Goal: Information Seeking & Learning: Learn about a topic

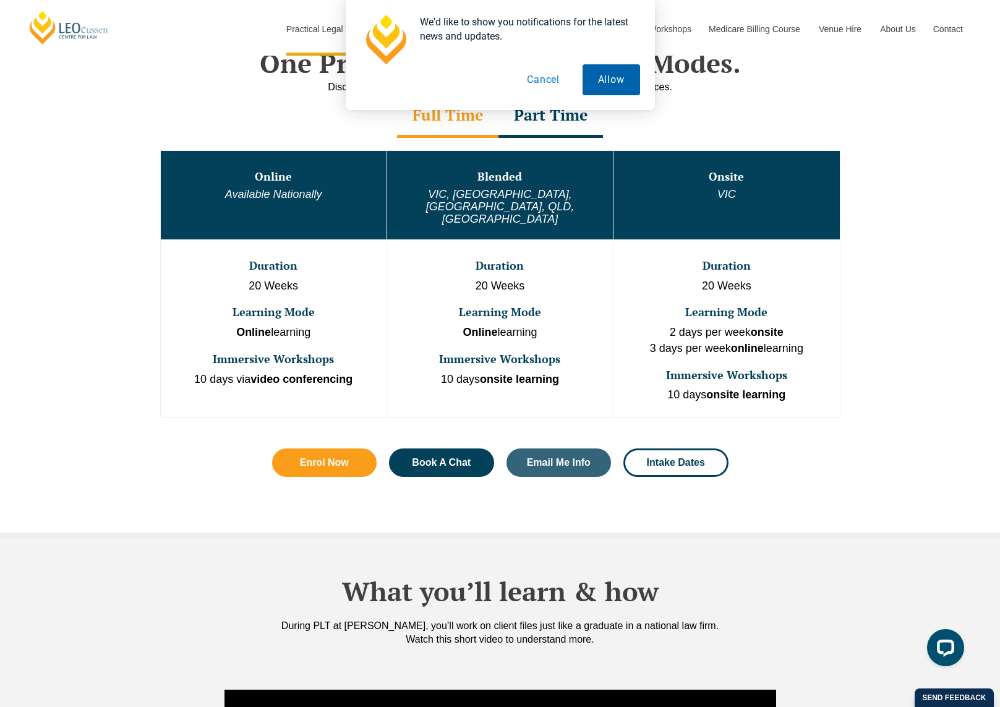
click at [584, 85] on button "Allow" at bounding box center [610, 79] width 57 height 31
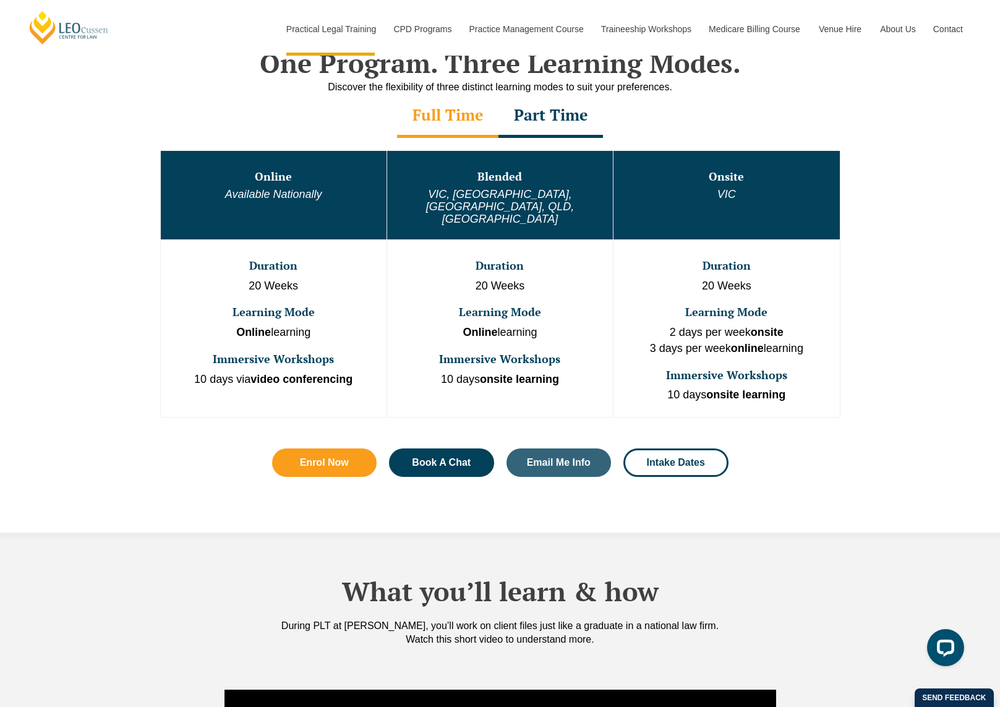
drag, startPoint x: 655, startPoint y: 121, endPoint x: 640, endPoint y: 169, distance: 50.5
click at [655, 121] on div "Full Time Part Time" at bounding box center [500, 116] width 705 height 43
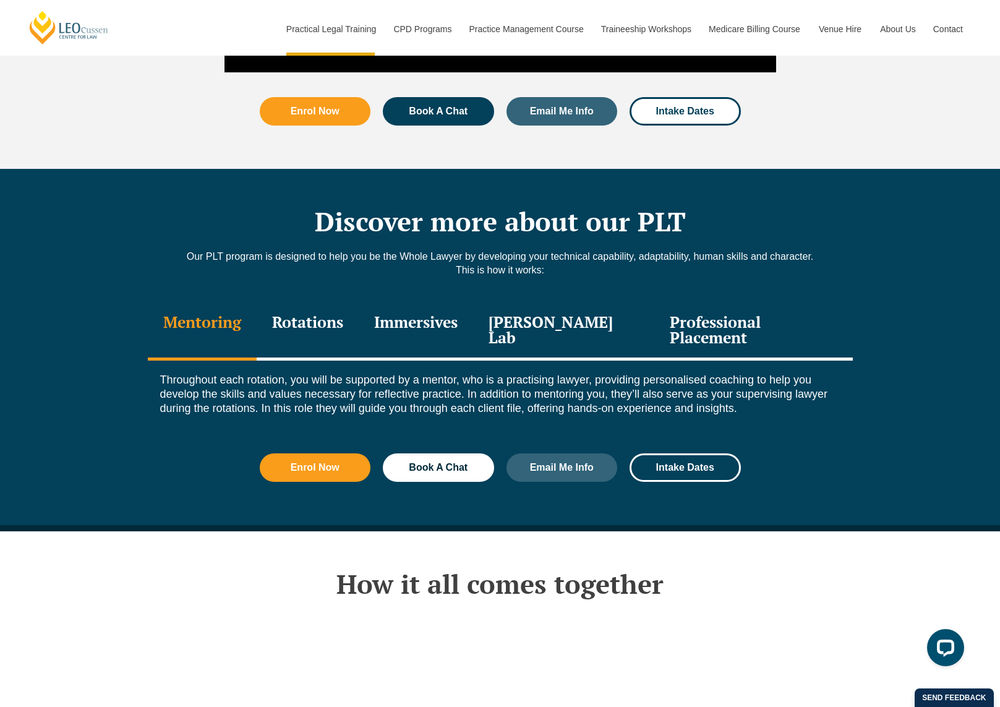
scroll to position [1793, 0]
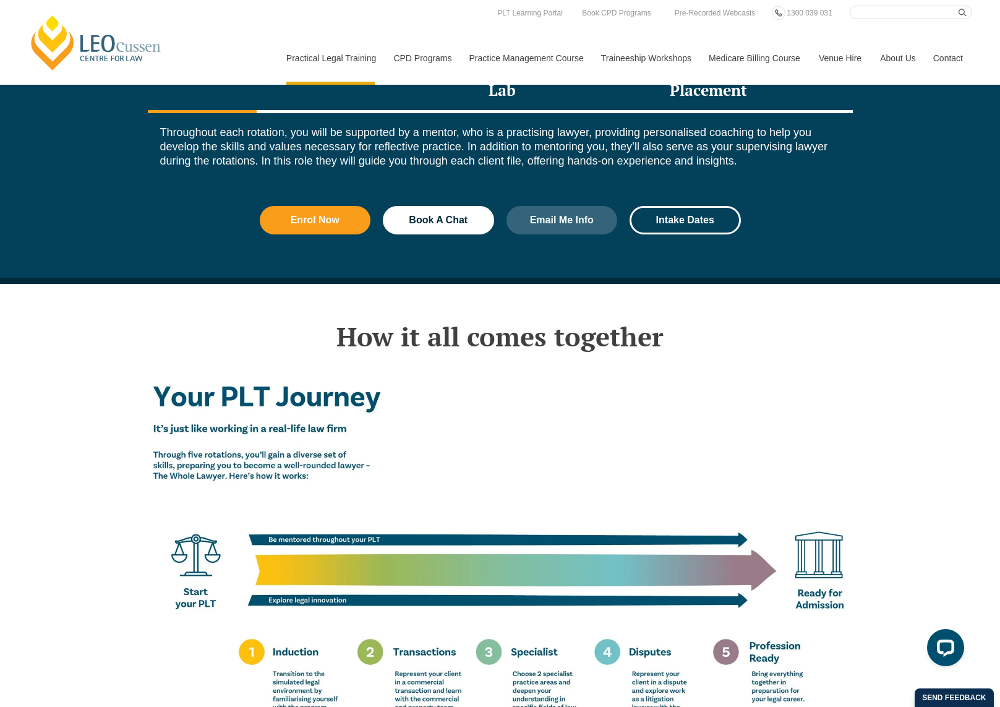
click at [774, 232] on div "Discover more about our PLT Our PLT program is designed to help you be the Whol…" at bounding box center [500, 99] width 705 height 356
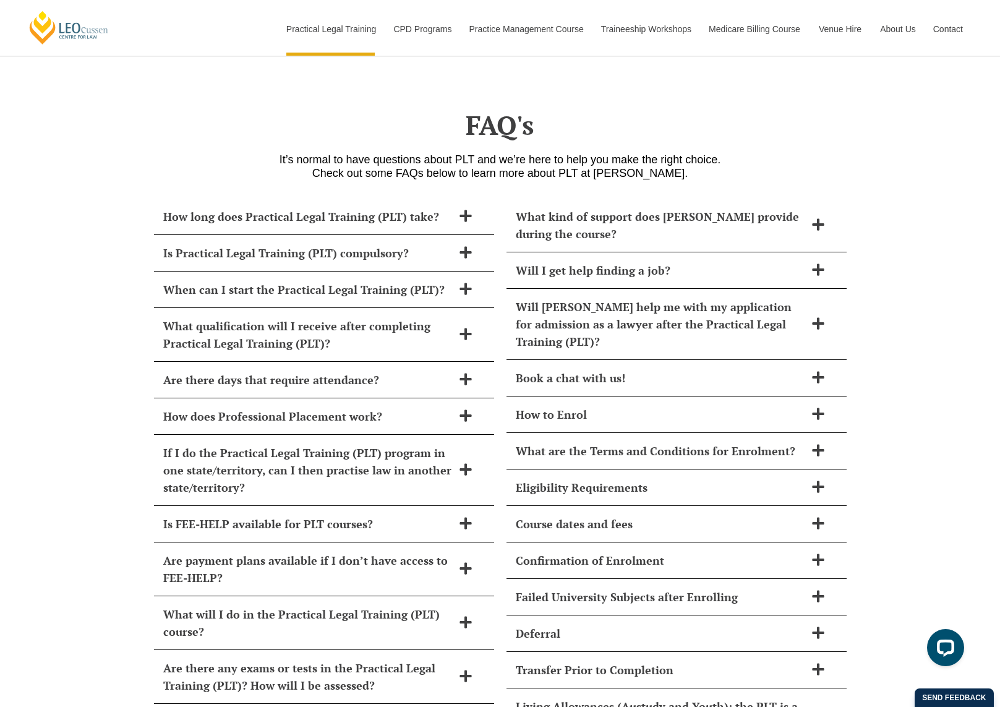
scroll to position [5195, 0]
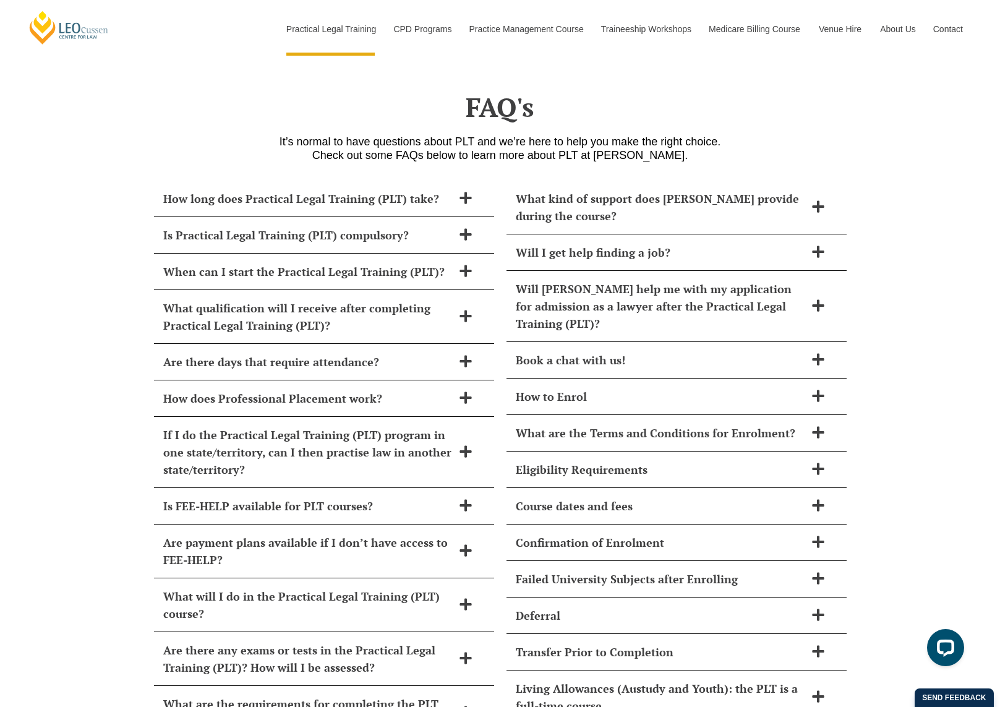
click at [955, 561] on div "How long does Practical Legal Training (PLT) take? [PERSON_NAME] PLT course can…" at bounding box center [500, 513] width 1000 height 691
drag, startPoint x: 956, startPoint y: 523, endPoint x: 938, endPoint y: 522, distance: 18.6
click at [938, 522] on div "How long does Practical Legal Training (PLT) take? [PERSON_NAME] PLT course can…" at bounding box center [500, 513] width 1000 height 691
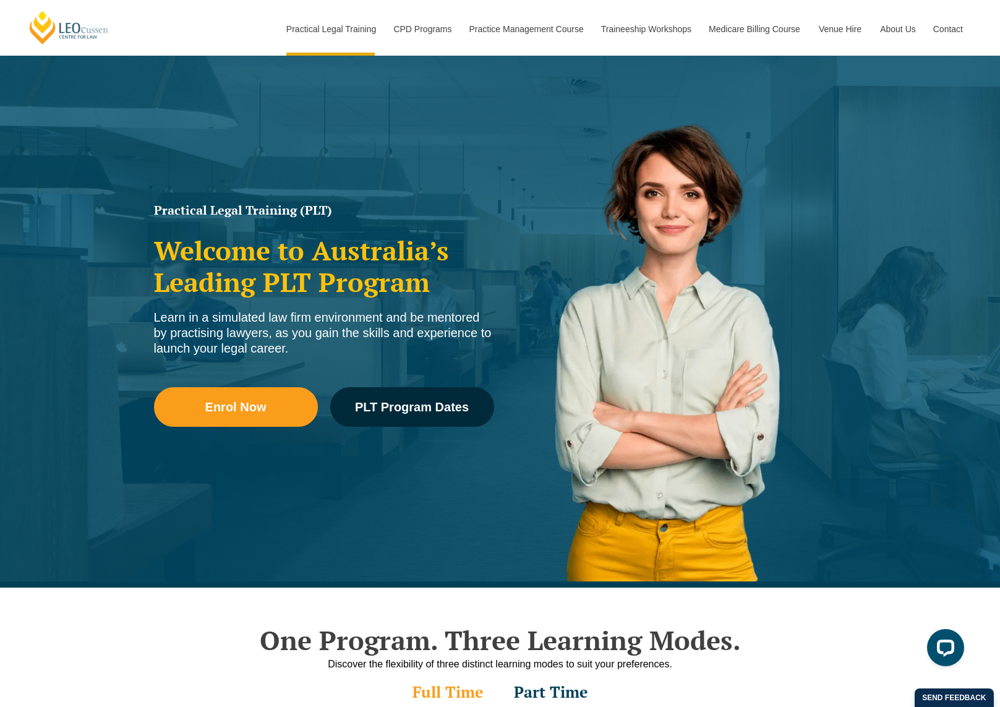
scroll to position [0, 0]
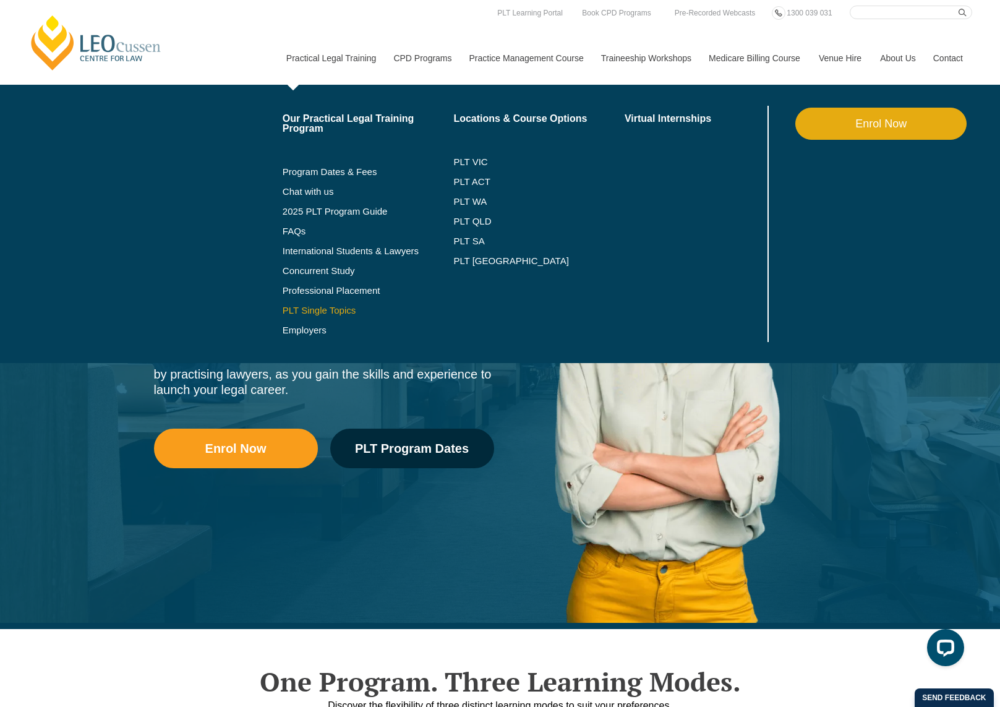
click at [326, 307] on link "PLT Single Topics" at bounding box center [368, 310] width 171 height 10
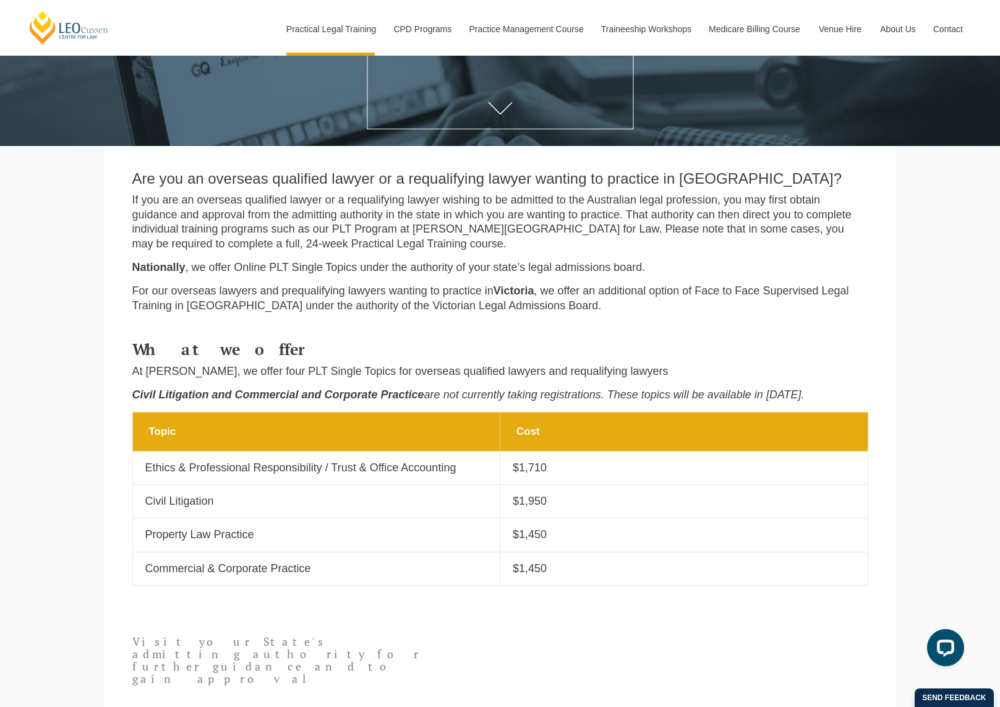
scroll to position [247, 0]
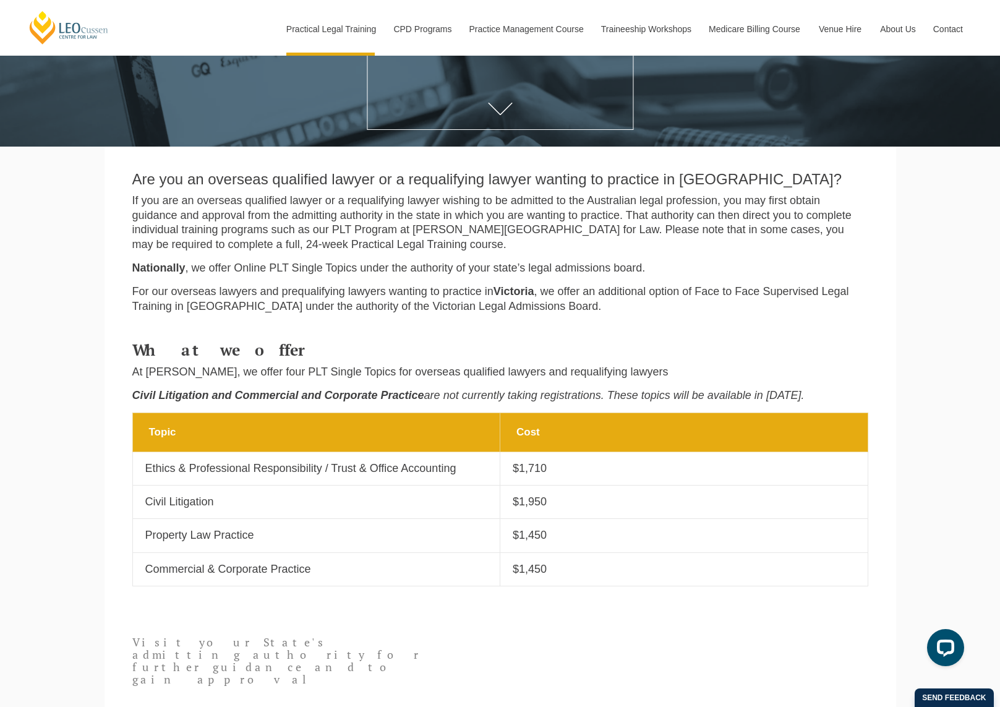
click at [462, 239] on p "If you are an overseas qualified lawyer or a requalifying lawyer wishing to be …" at bounding box center [500, 222] width 736 height 58
